Goal: Task Accomplishment & Management: Use online tool/utility

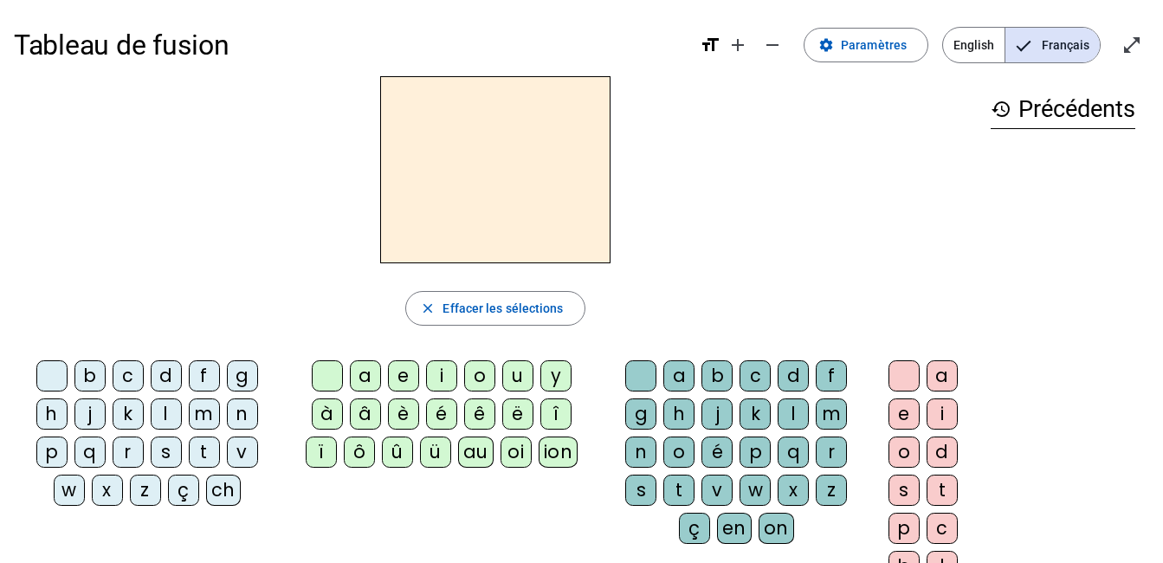
click at [129, 447] on div "r" at bounding box center [128, 451] width 31 height 31
click at [889, 49] on span "Paramètres" at bounding box center [874, 45] width 66 height 21
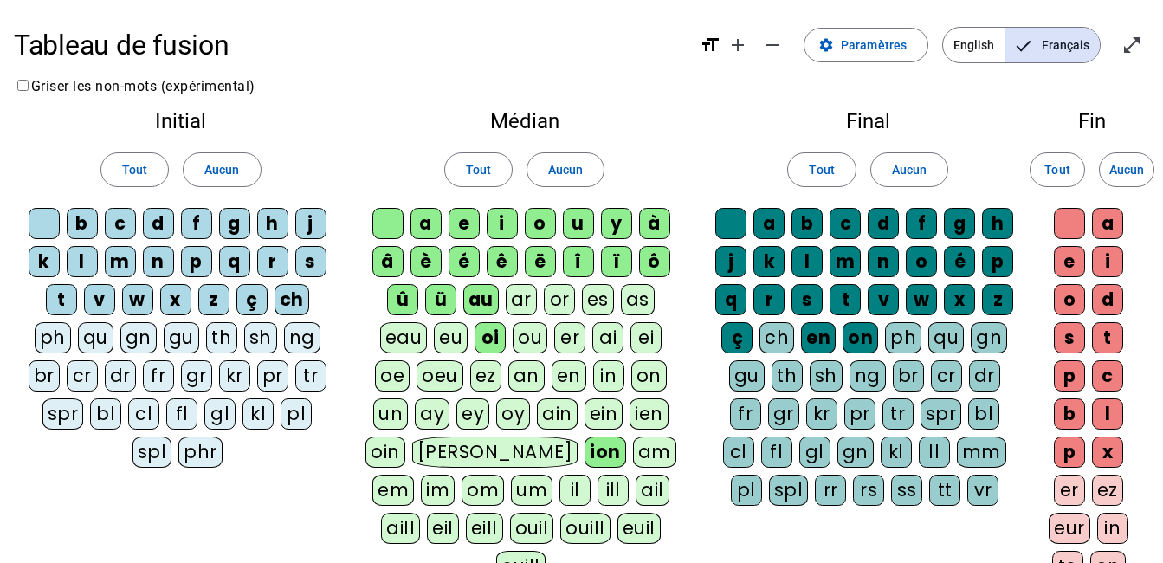
click at [642, 337] on div "ei" at bounding box center [645, 337] width 31 height 31
click at [876, 55] on span "Paramètres" at bounding box center [874, 45] width 66 height 21
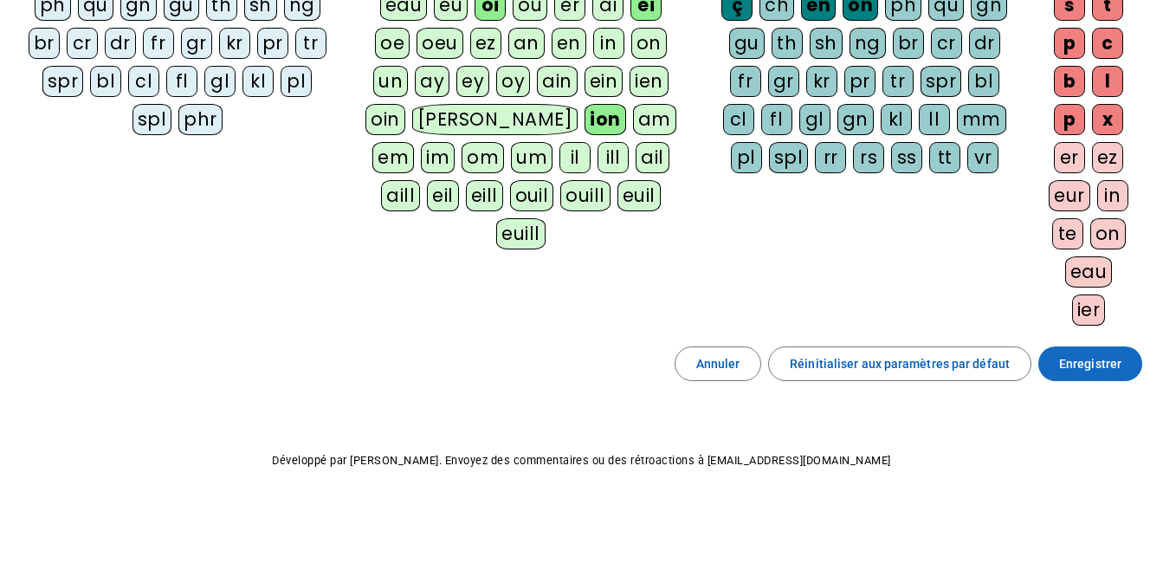
click at [1086, 367] on span "Enregistrer" at bounding box center [1090, 363] width 62 height 21
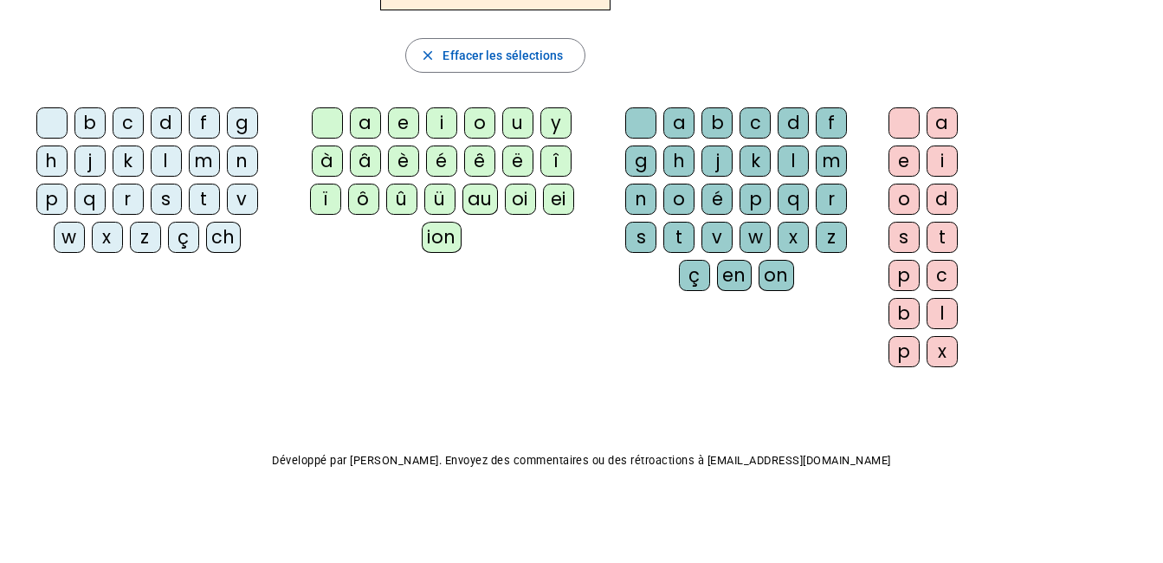
click at [561, 207] on div "ei" at bounding box center [558, 199] width 31 height 31
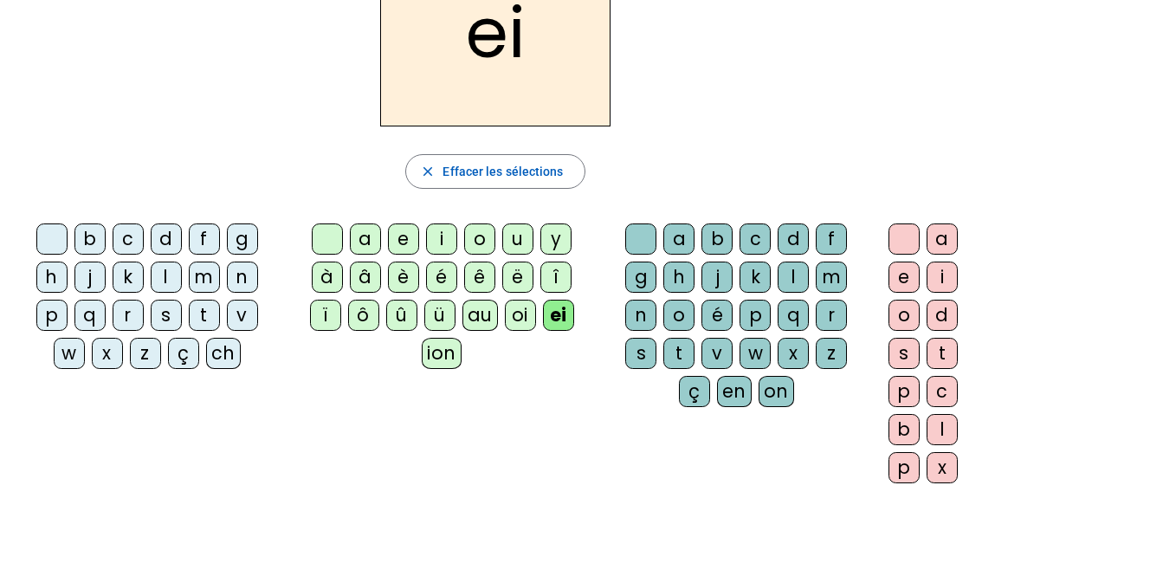
scroll to position [134, 0]
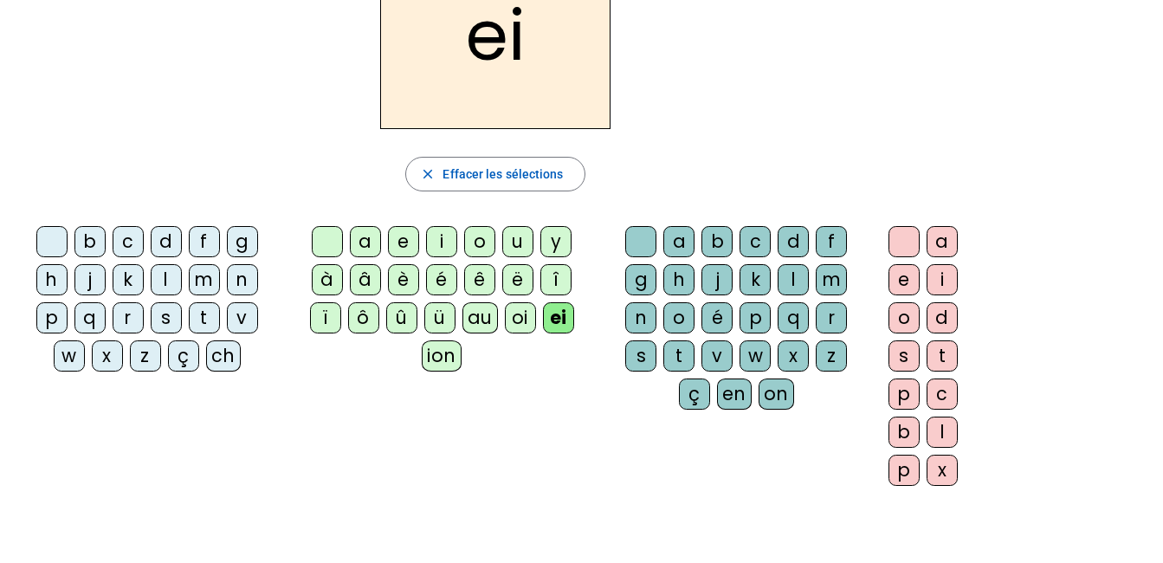
click at [127, 318] on div "r" at bounding box center [128, 317] width 31 height 31
click at [647, 312] on div "n" at bounding box center [640, 317] width 31 height 31
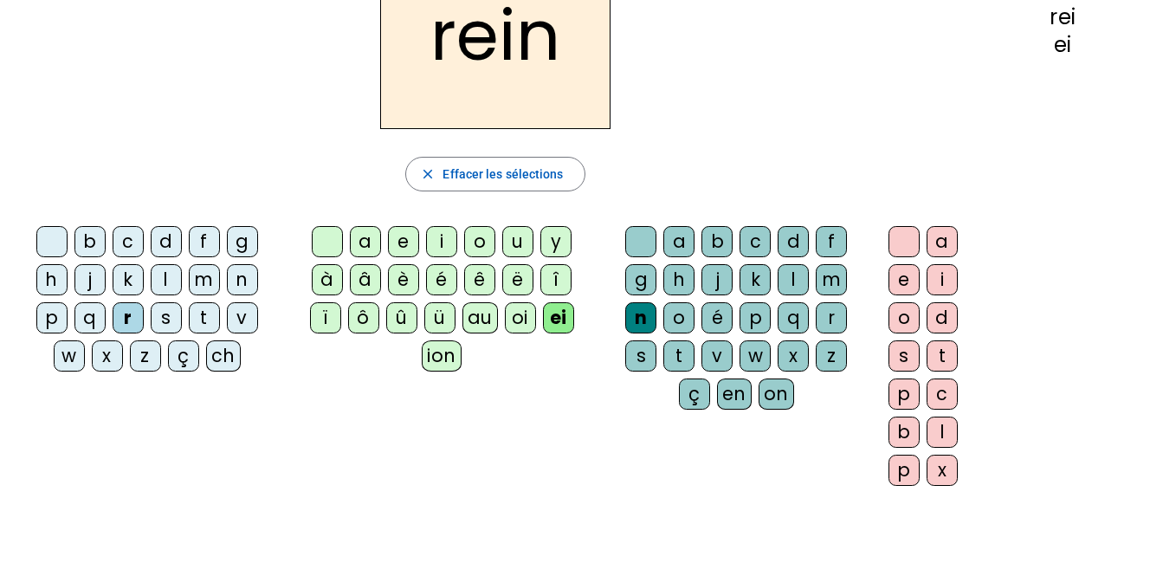
scroll to position [0, 0]
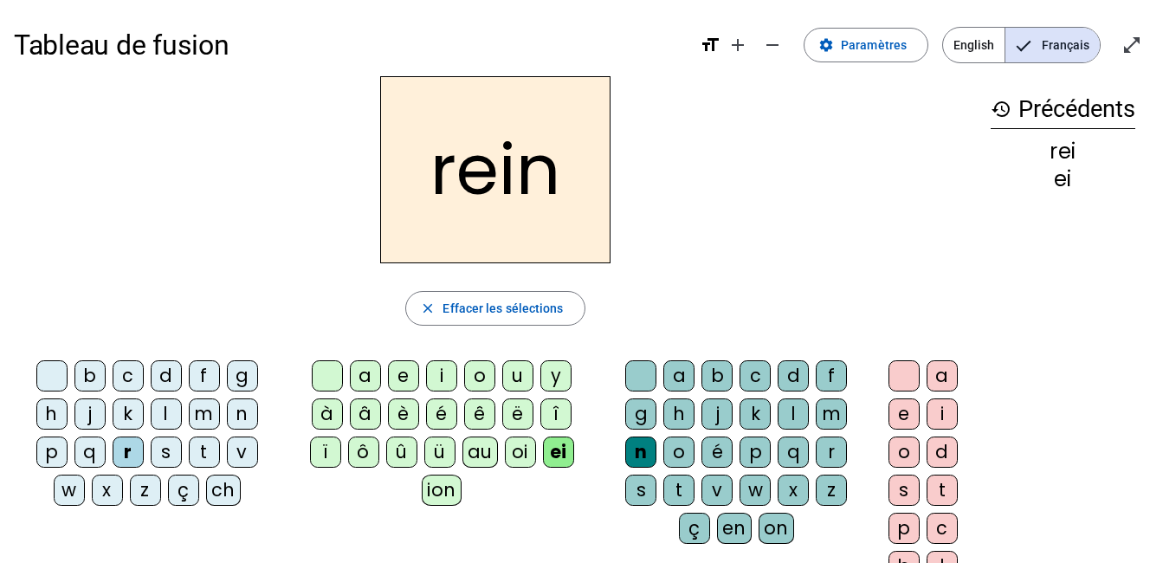
click at [160, 447] on div "s" at bounding box center [166, 451] width 31 height 31
click at [202, 411] on div "m" at bounding box center [204, 413] width 31 height 31
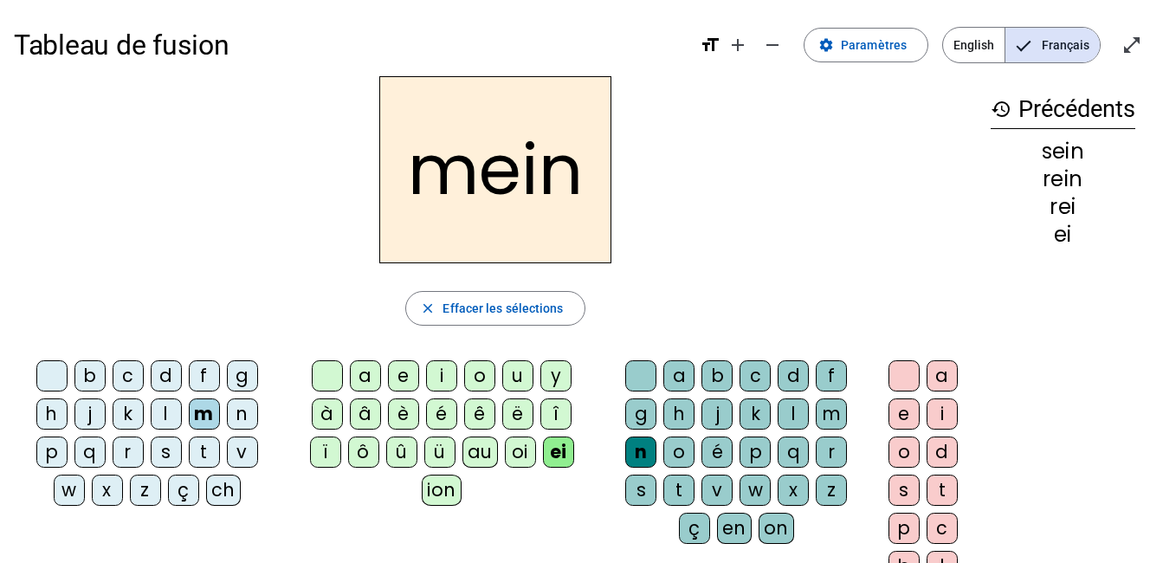
click at [99, 376] on div "b" at bounding box center [89, 375] width 31 height 31
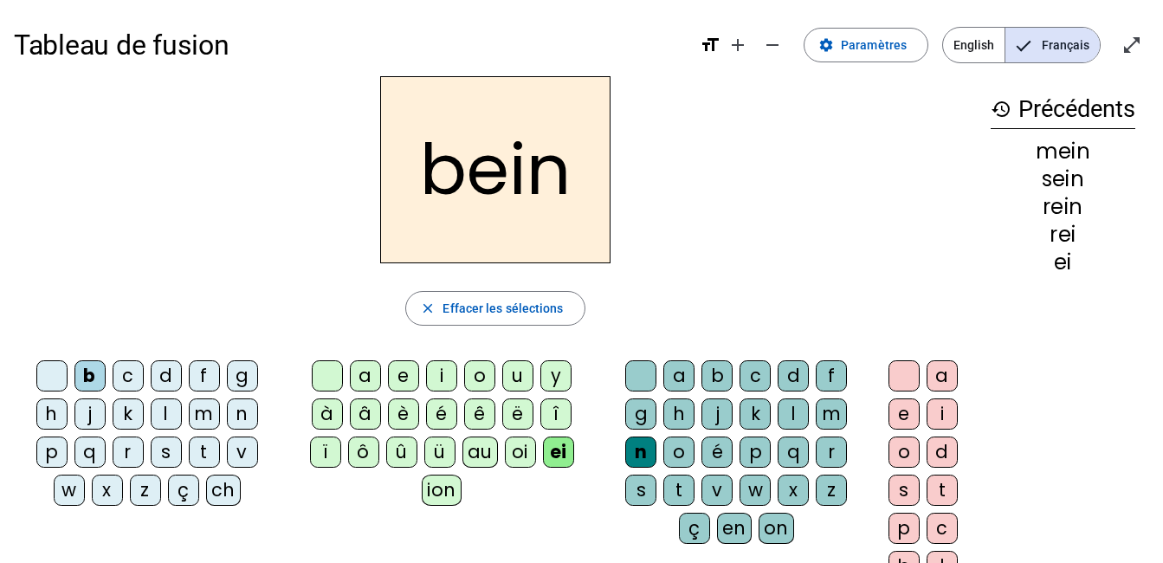
click at [163, 412] on div "l" at bounding box center [166, 413] width 31 height 31
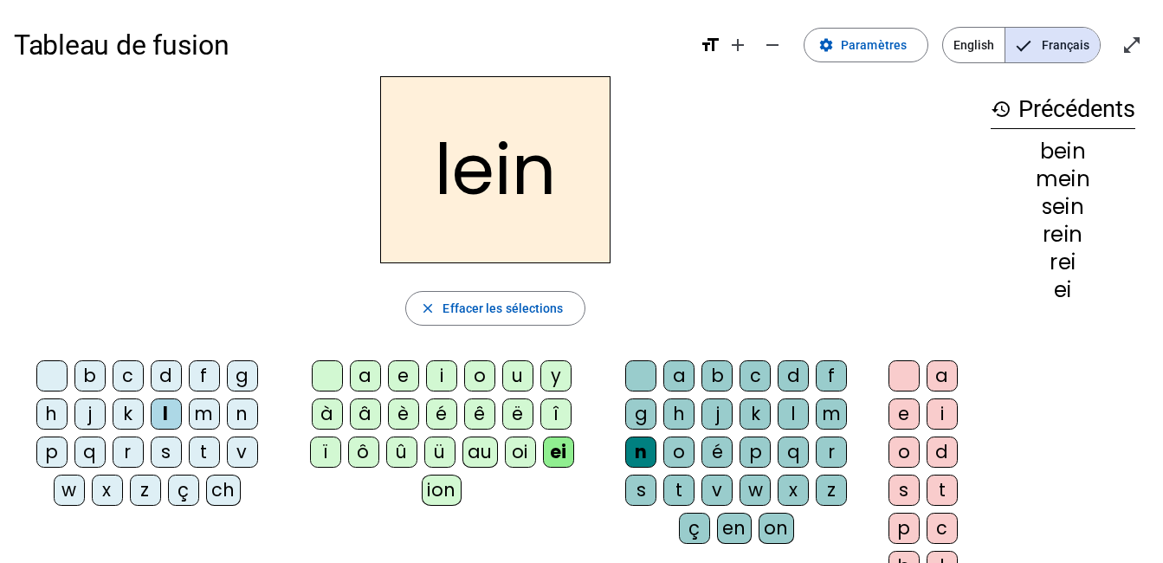
click at [216, 487] on div "ch" at bounding box center [223, 489] width 35 height 31
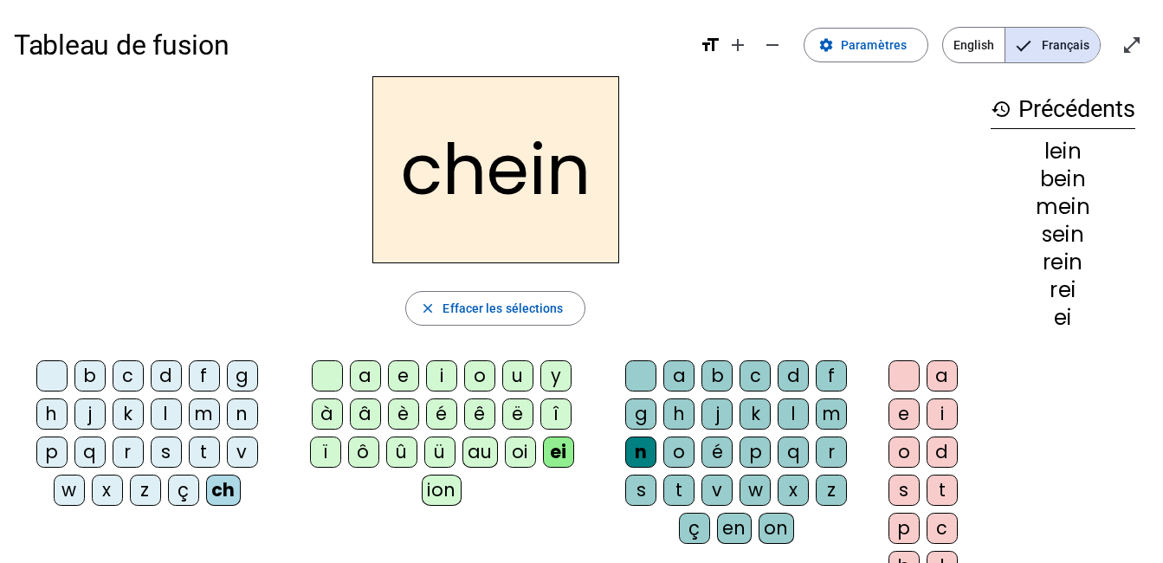
click at [199, 454] on div "t" at bounding box center [204, 451] width 31 height 31
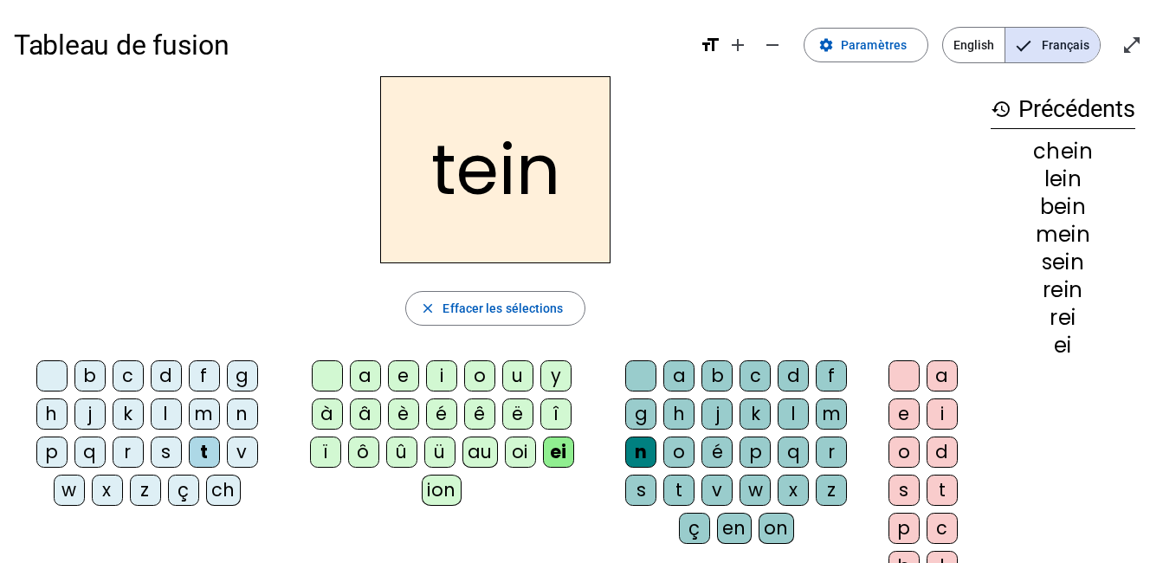
click at [96, 378] on div "b" at bounding box center [89, 375] width 31 height 31
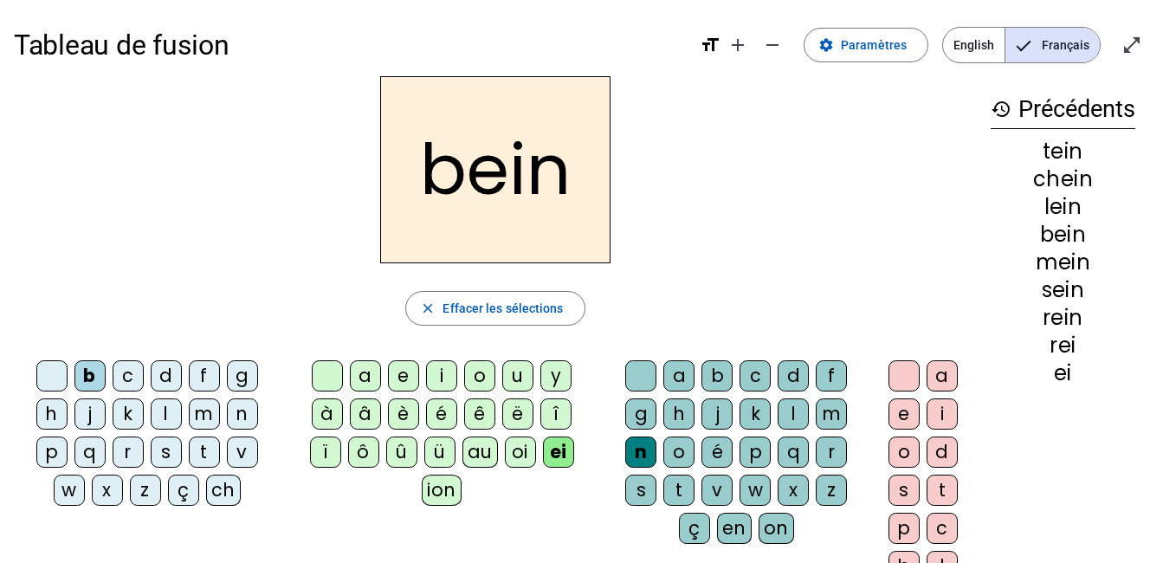
click at [480, 377] on div "o" at bounding box center [479, 375] width 31 height 31
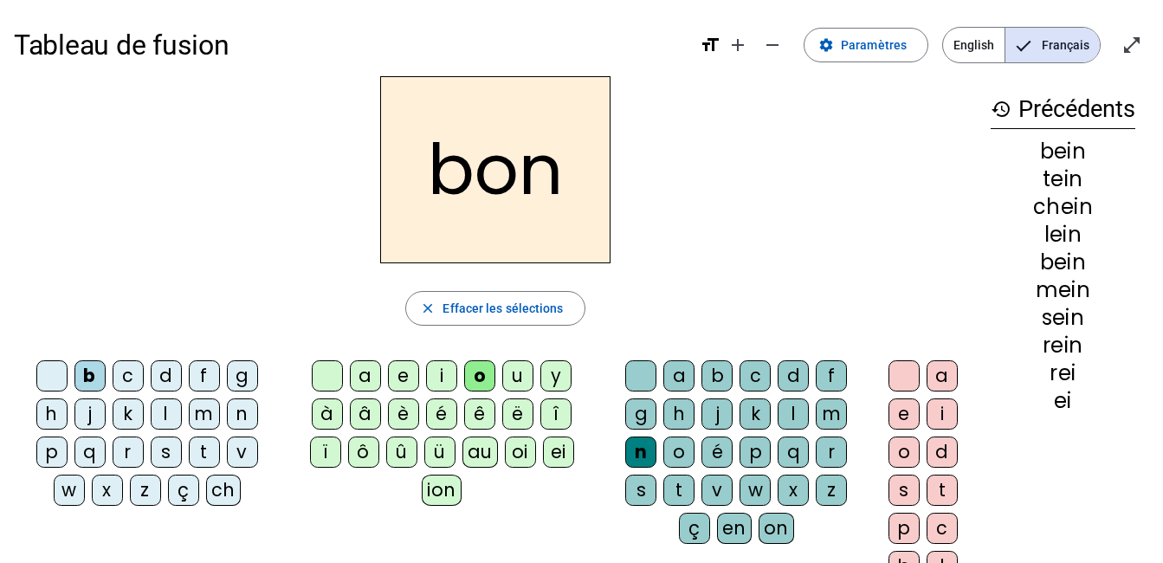
click at [201, 450] on div "t" at bounding box center [204, 451] width 31 height 31
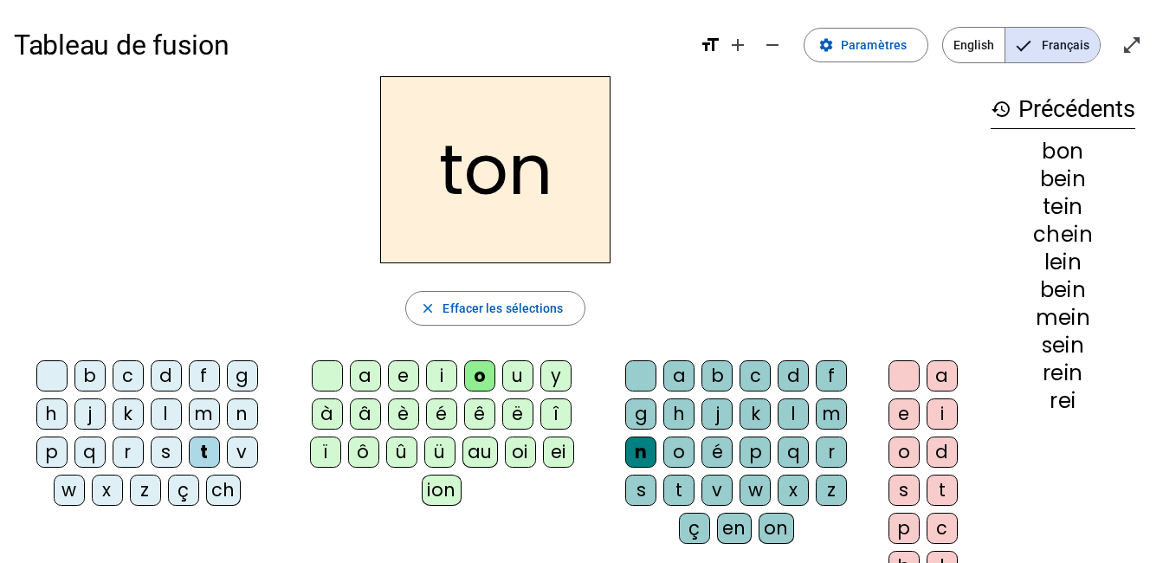
click at [155, 449] on div "s" at bounding box center [166, 451] width 31 height 31
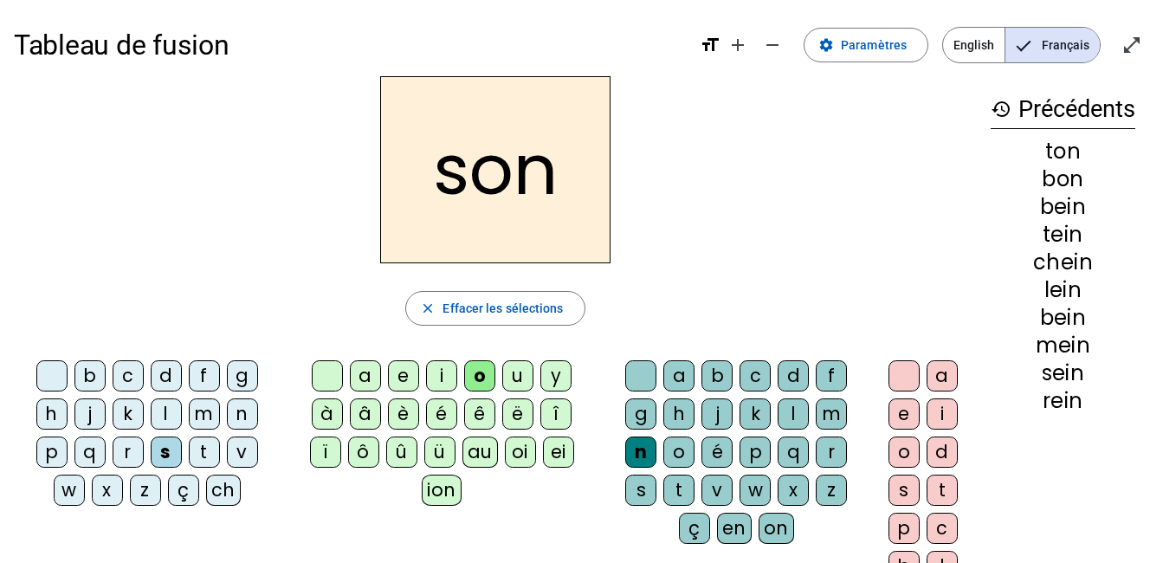
click at [207, 412] on div "m" at bounding box center [204, 413] width 31 height 31
